Goal: Information Seeking & Learning: Learn about a topic

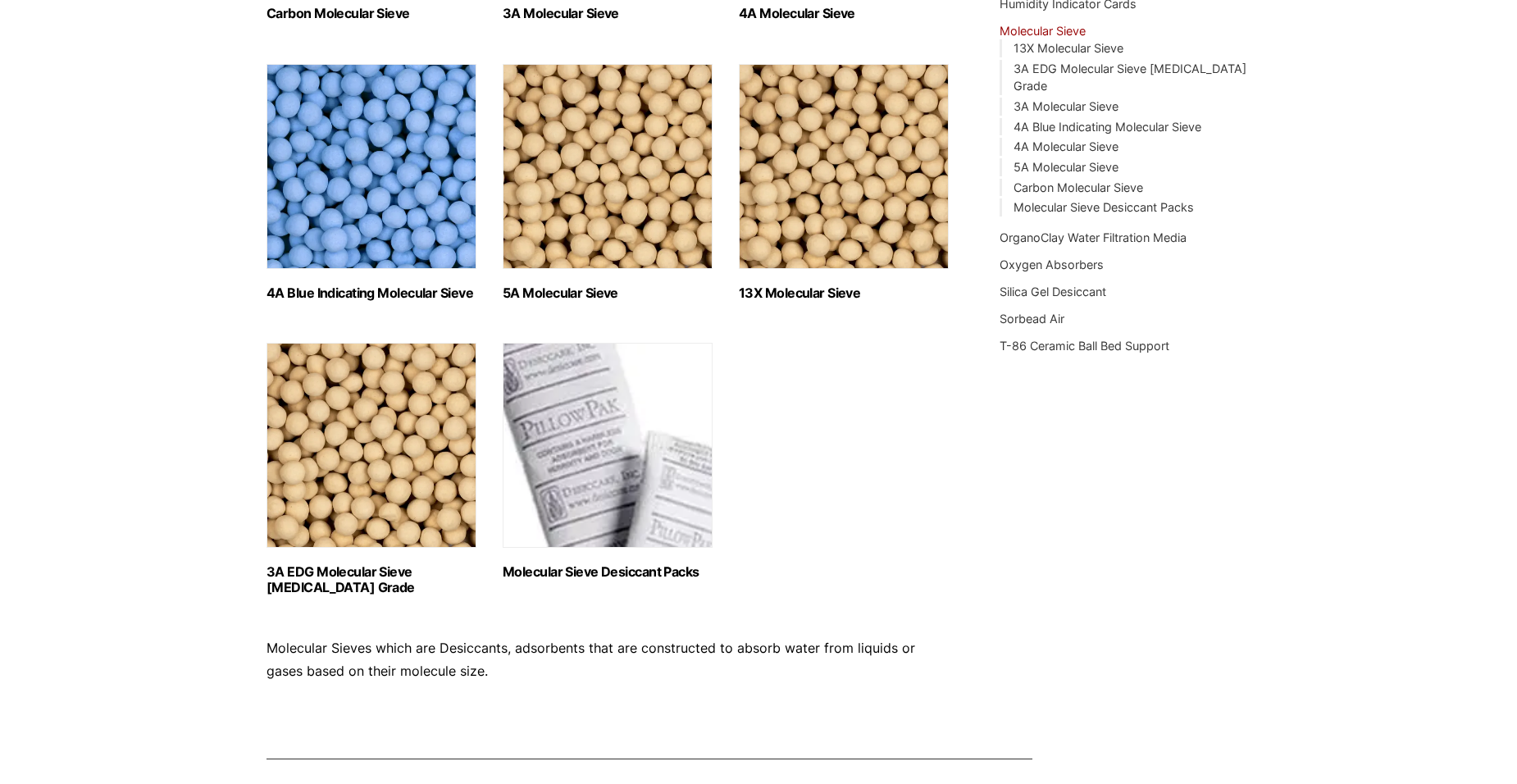
scroll to position [491, 0]
click at [830, 214] on img "Visit product category 13X Molecular Sieve" at bounding box center [844, 165] width 210 height 205
click at [609, 202] on img "Visit product category 5A Molecular Sieve" at bounding box center [607, 165] width 210 height 205
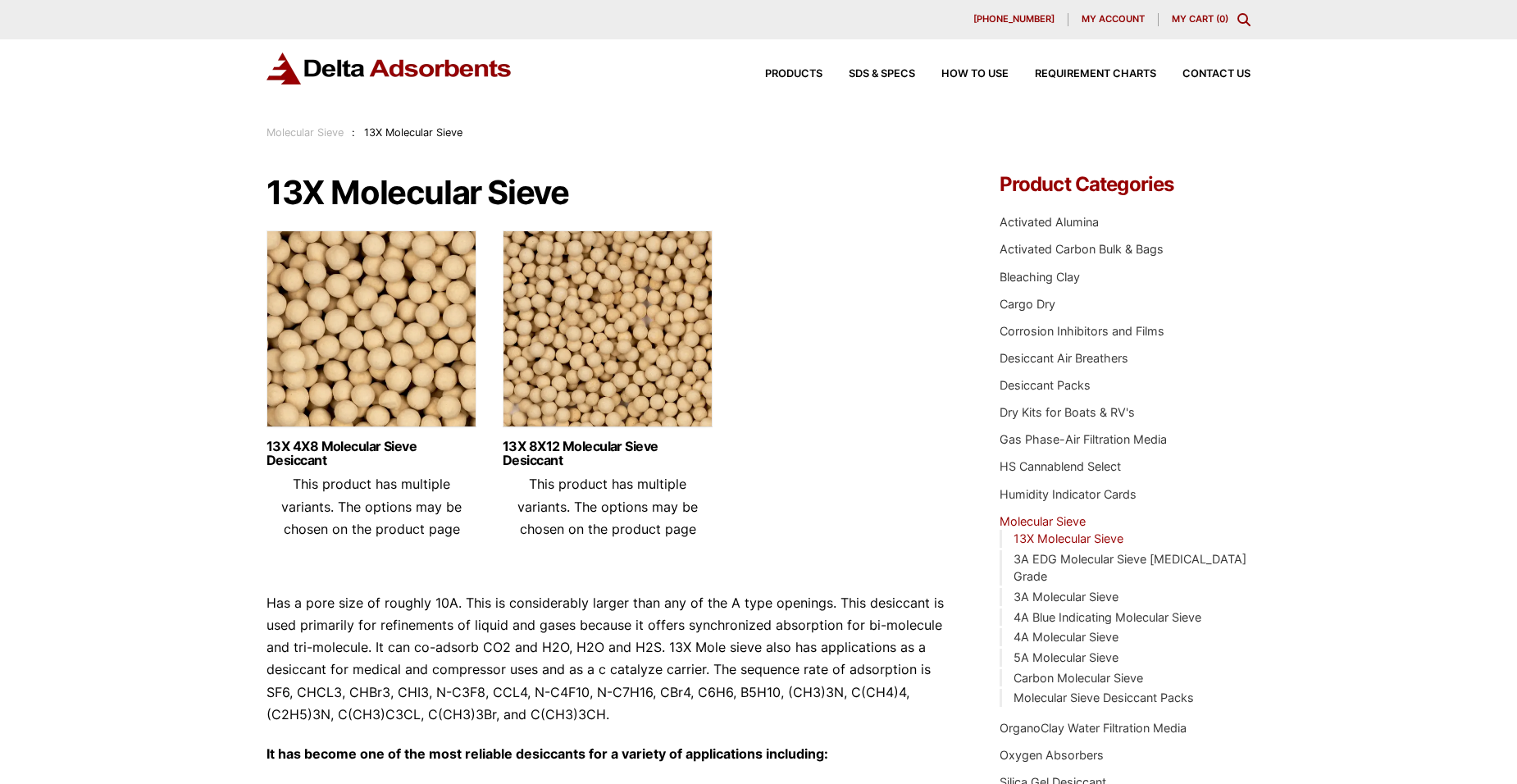
click at [605, 393] on img at bounding box center [607, 332] width 210 height 205
click at [586, 446] on link "13X 8X12 Molecular Sieve Desiccant" at bounding box center [607, 453] width 210 height 28
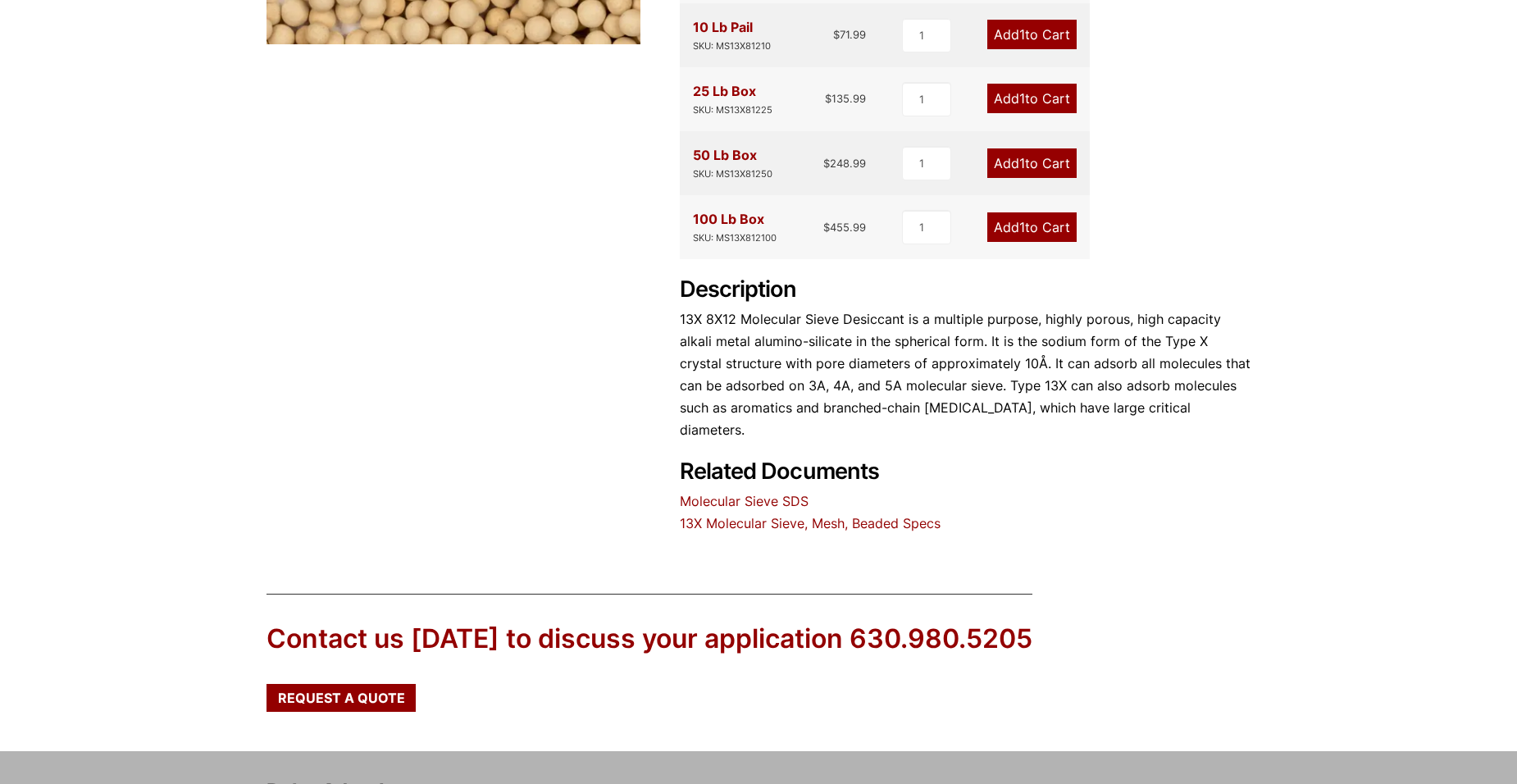
scroll to position [572, 0]
click at [803, 514] on link "13X Molecular Sieve, Mesh, Beaded Specs" at bounding box center [810, 522] width 261 height 16
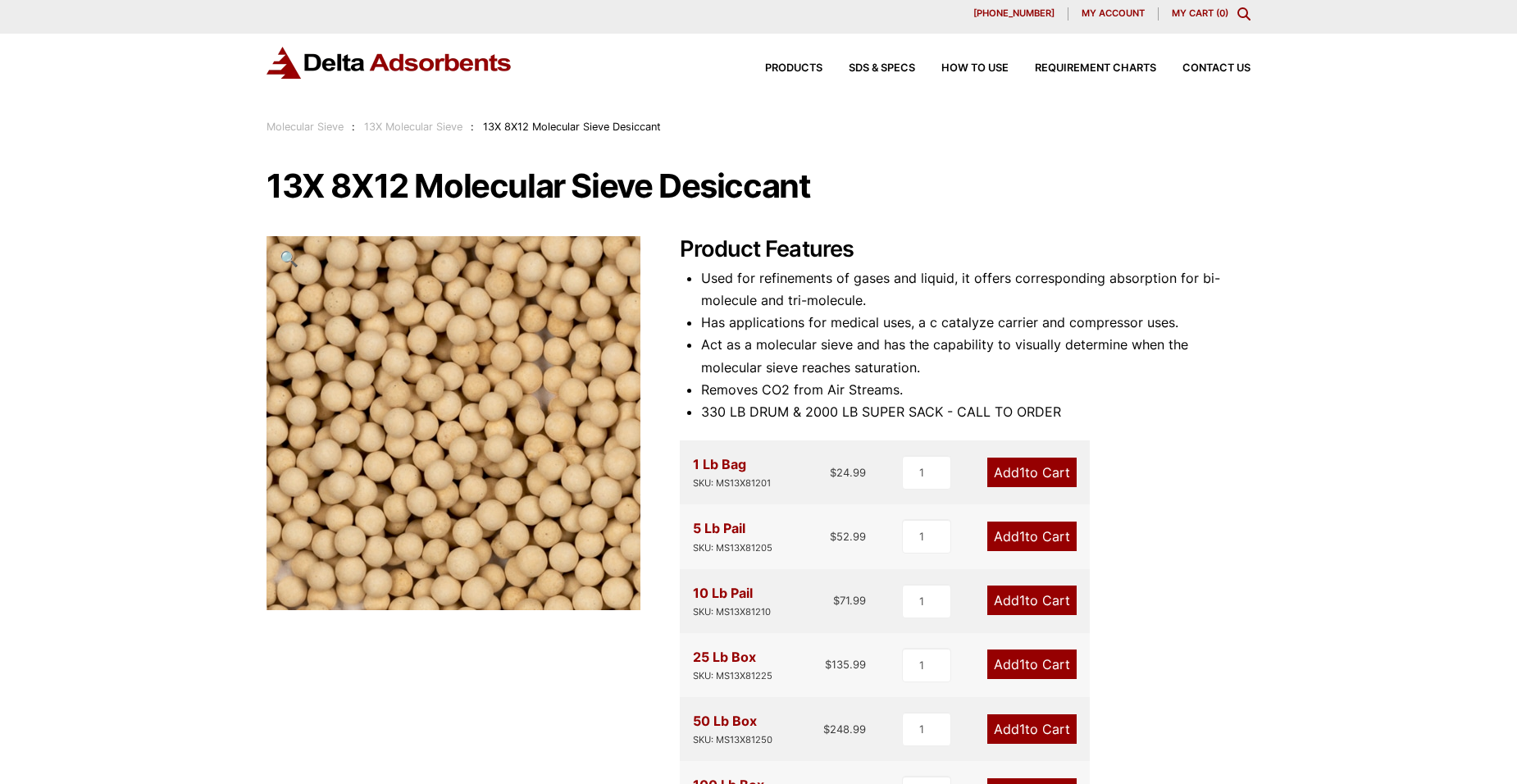
scroll to position [0, 0]
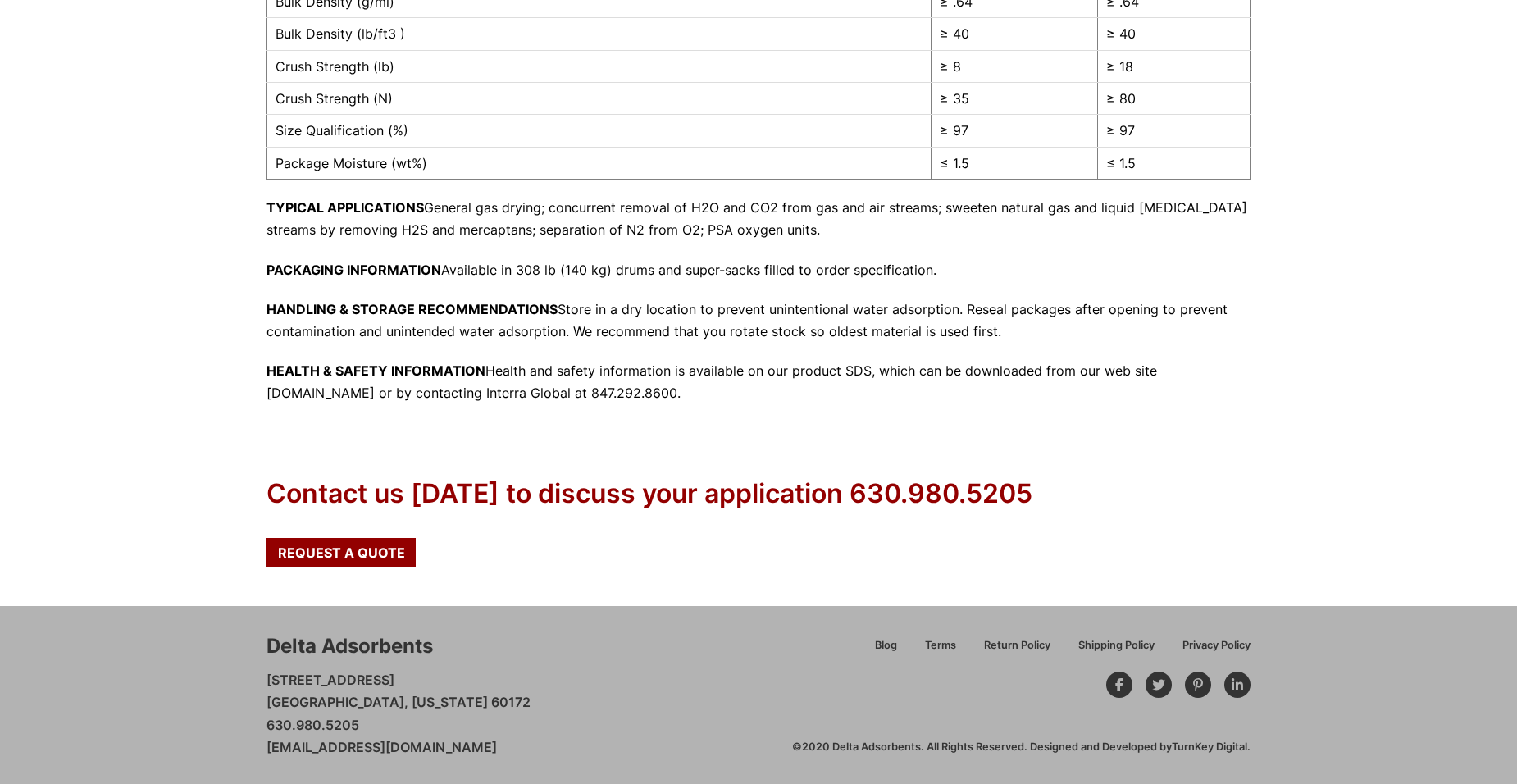
scroll to position [644, 0]
